Goal: Information Seeking & Learning: Learn about a topic

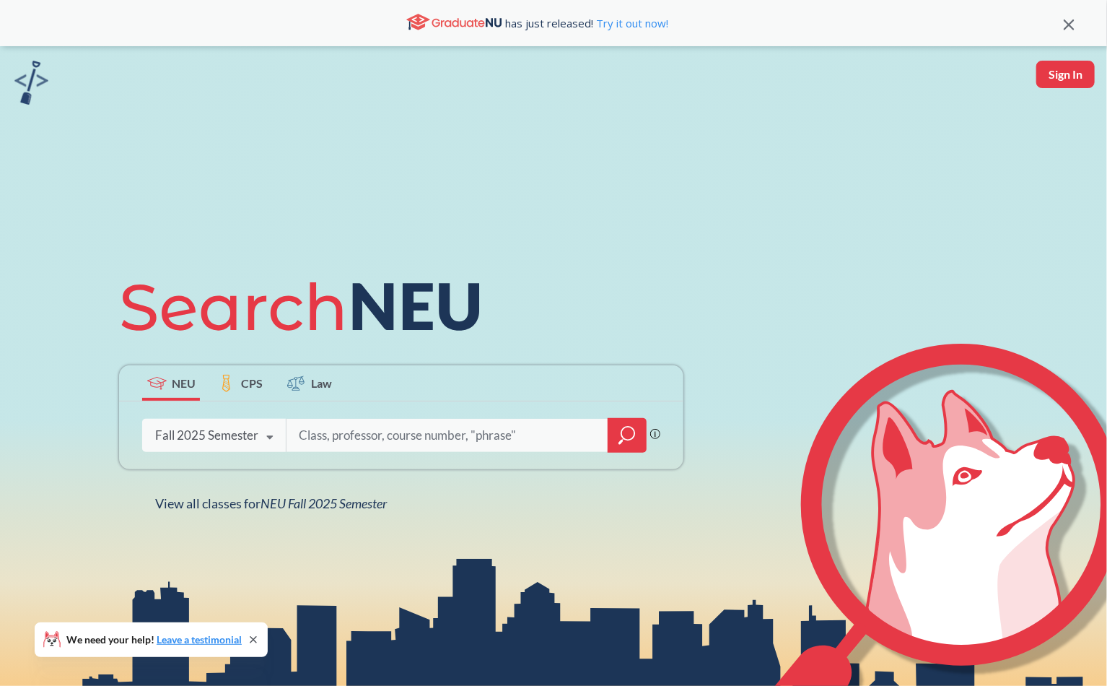
click at [490, 427] on input "search" at bounding box center [447, 435] width 300 height 30
type input "cs 2001"
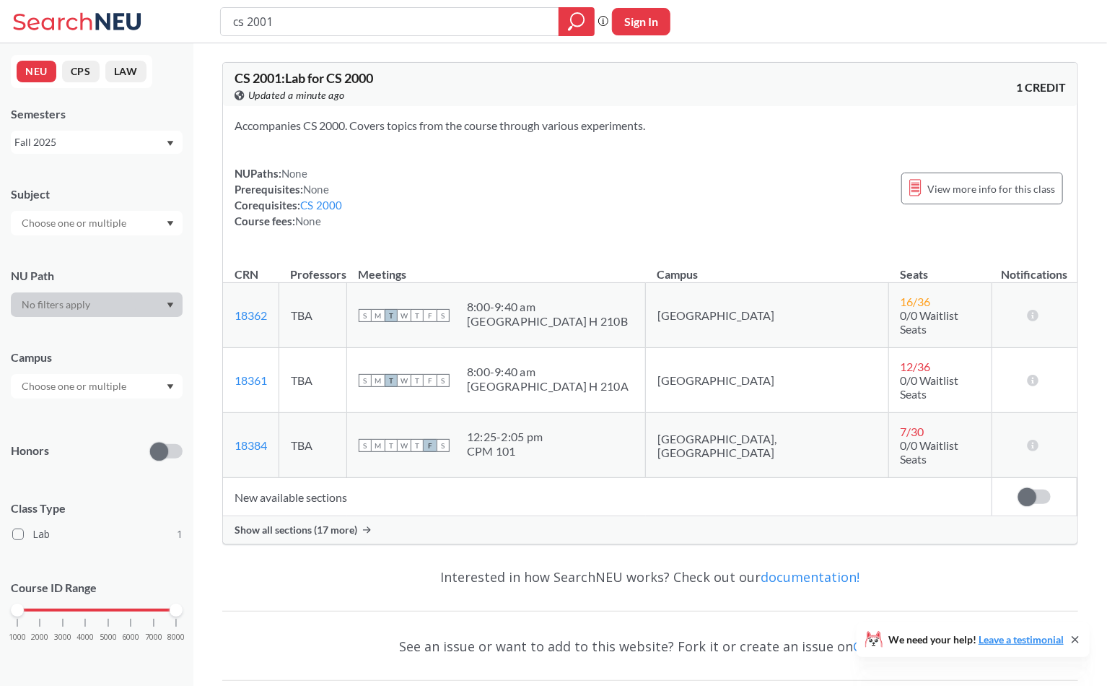
click at [294, 523] on span "Show all sections (17 more)" at bounding box center [296, 529] width 123 height 13
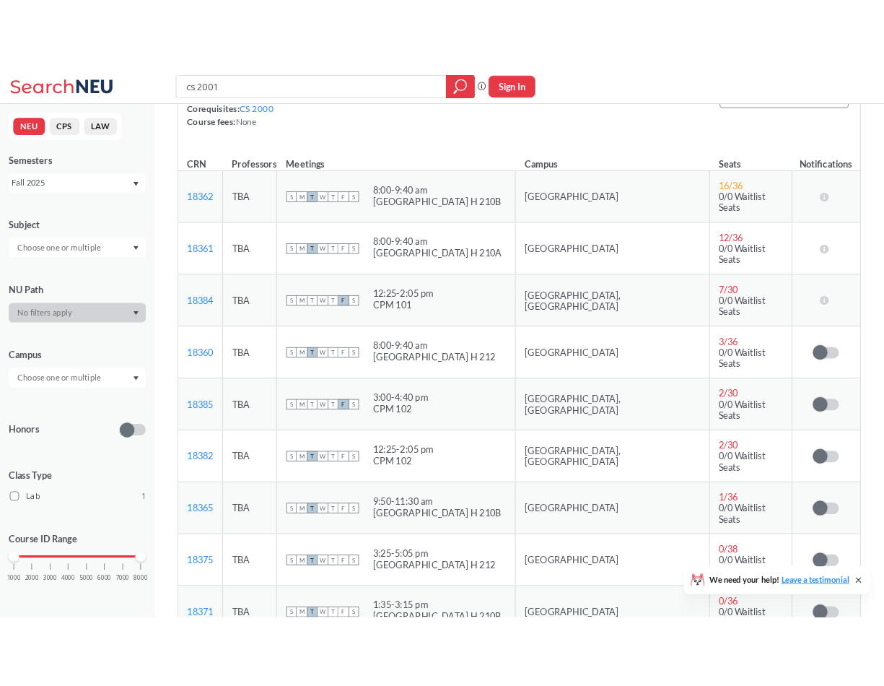
scroll to position [144, 0]
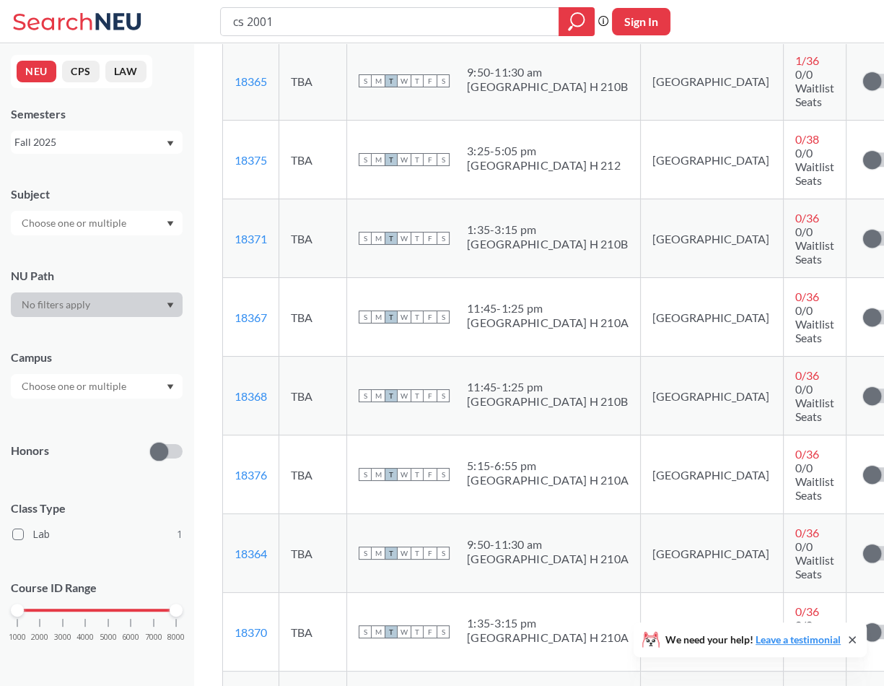
scroll to position [715, 0]
drag, startPoint x: 273, startPoint y: 537, endPoint x: 228, endPoint y: 540, distance: 44.8
copy link "18383"
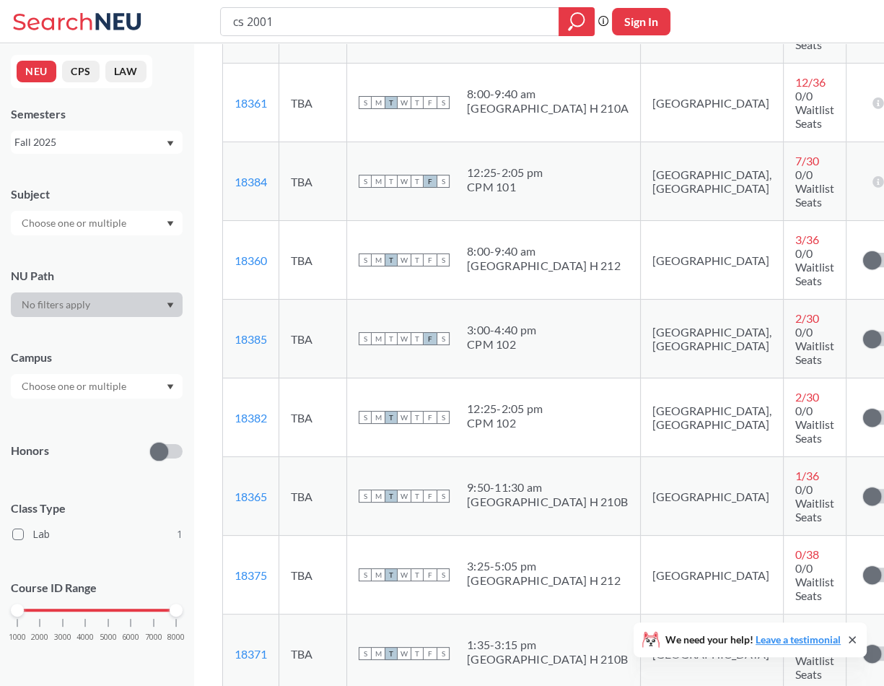
scroll to position [281, 0]
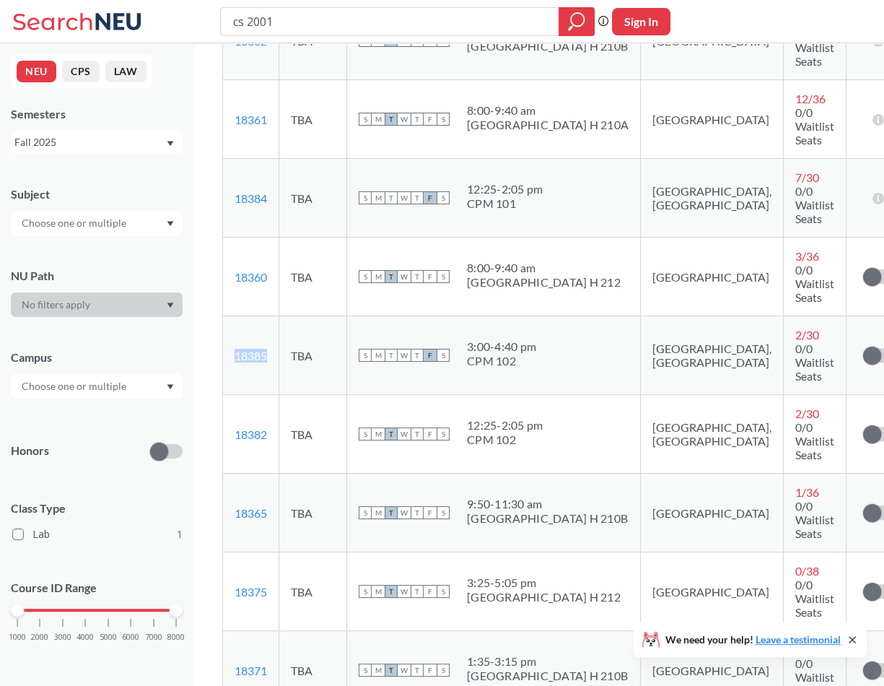
drag, startPoint x: 276, startPoint y: 248, endPoint x: 228, endPoint y: 247, distance: 47.6
click at [228, 316] on td "18385 View this section on Banner." at bounding box center [251, 355] width 56 height 79
copy link "18385"
